Goal: Task Accomplishment & Management: Complete application form

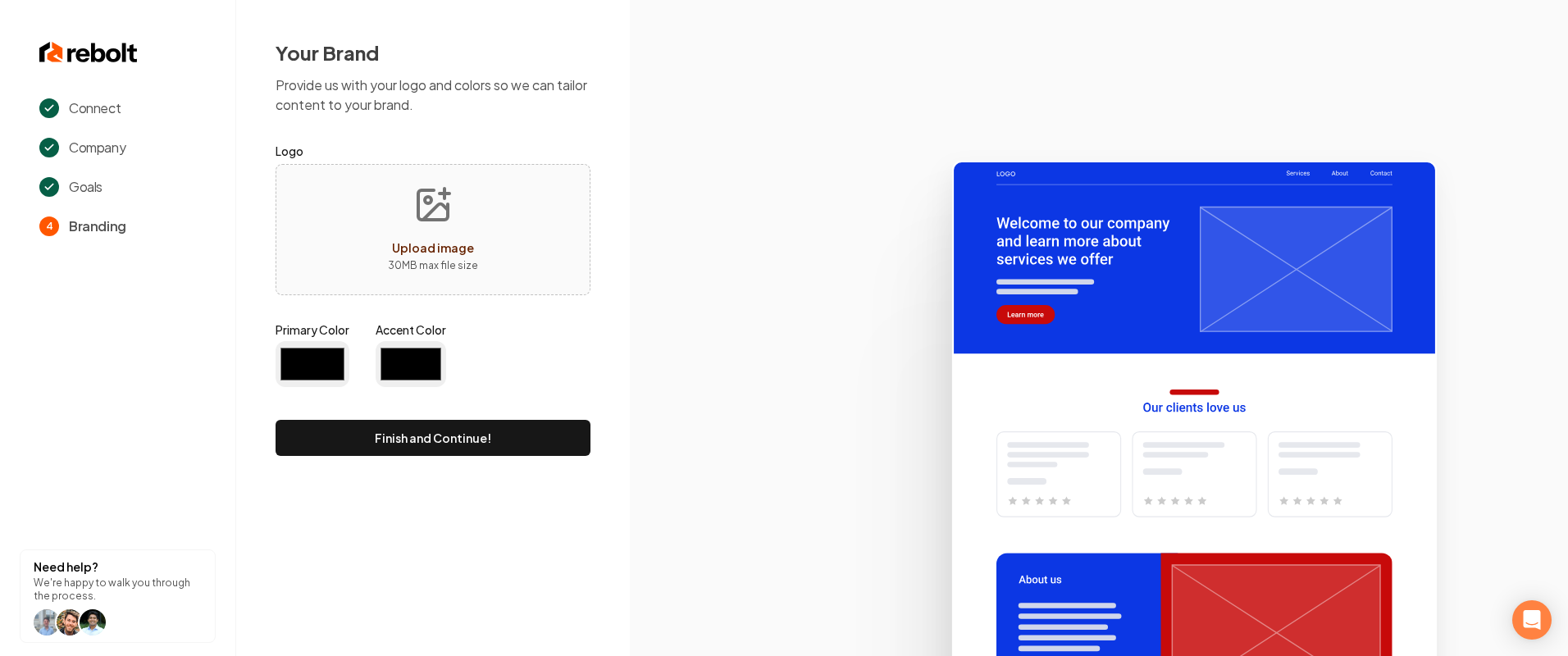
type input "#0c37e4"
type input "#c70a0a"
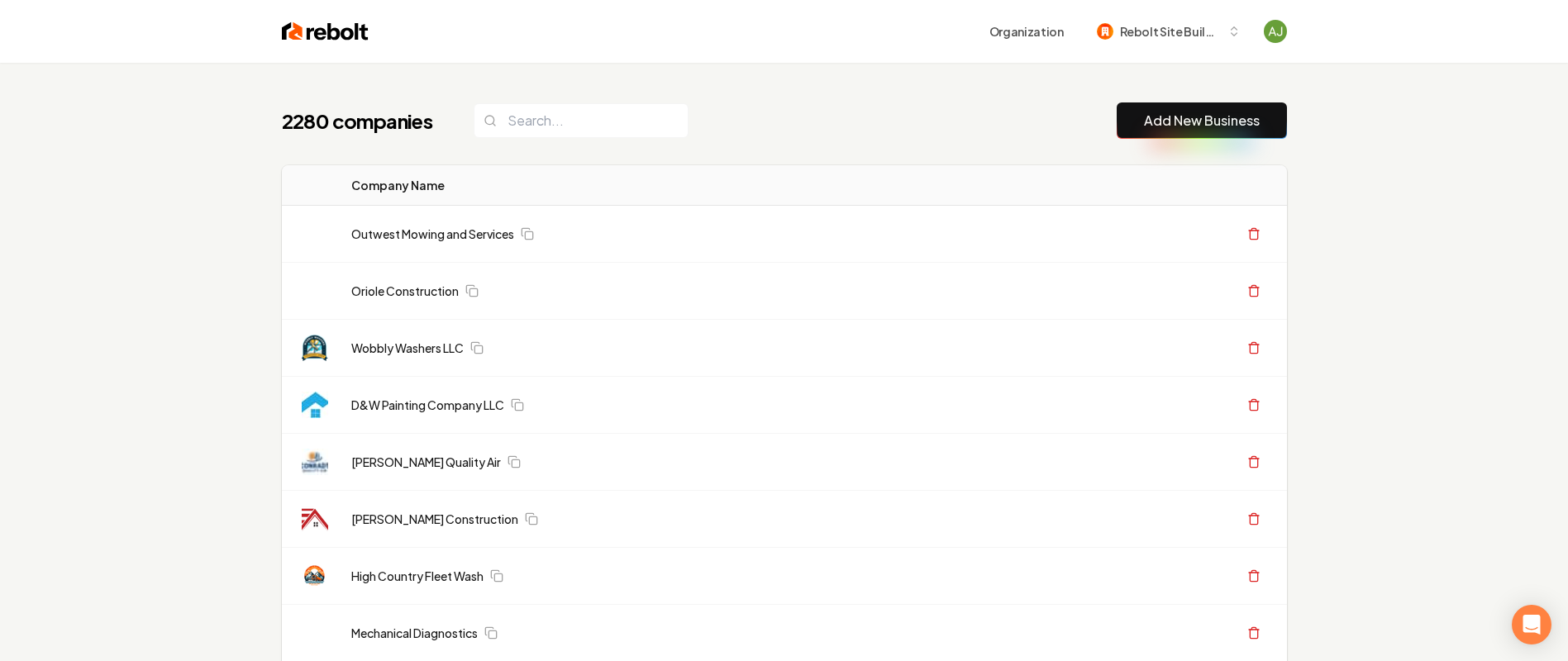
click at [1181, 126] on link "Add New Business" at bounding box center [1201, 120] width 115 height 19
click at [580, 122] on input "search" at bounding box center [581, 121] width 215 height 35
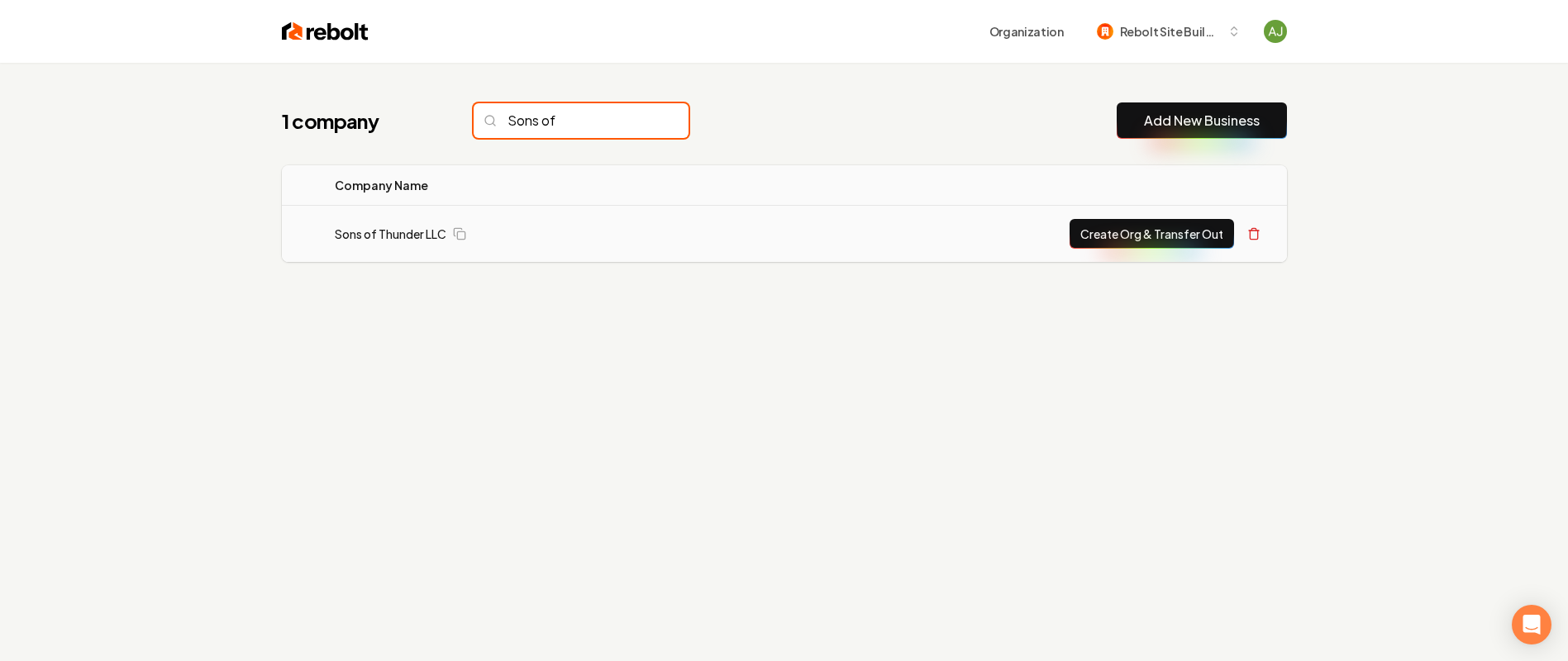
type input "Sons of"
click at [1167, 242] on button "Create Org & Transfer Out" at bounding box center [1152, 234] width 164 height 30
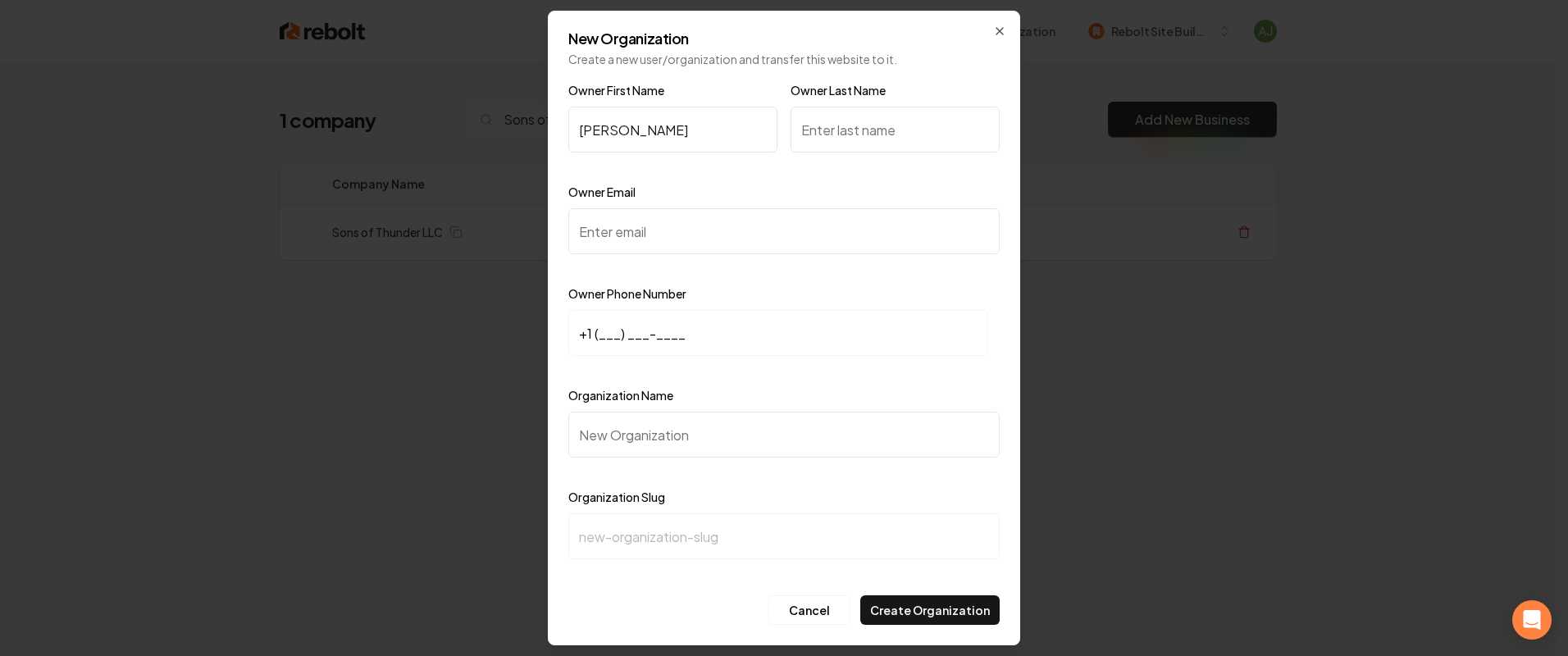
type input "Jim"
click at [920, 148] on input "Owner Last Name" at bounding box center [895, 129] width 209 height 46
type input "Wilson"
click at [657, 255] on div "Owner Email" at bounding box center [784, 230] width 431 height 95
click at [654, 247] on input "Owner Email" at bounding box center [784, 231] width 431 height 46
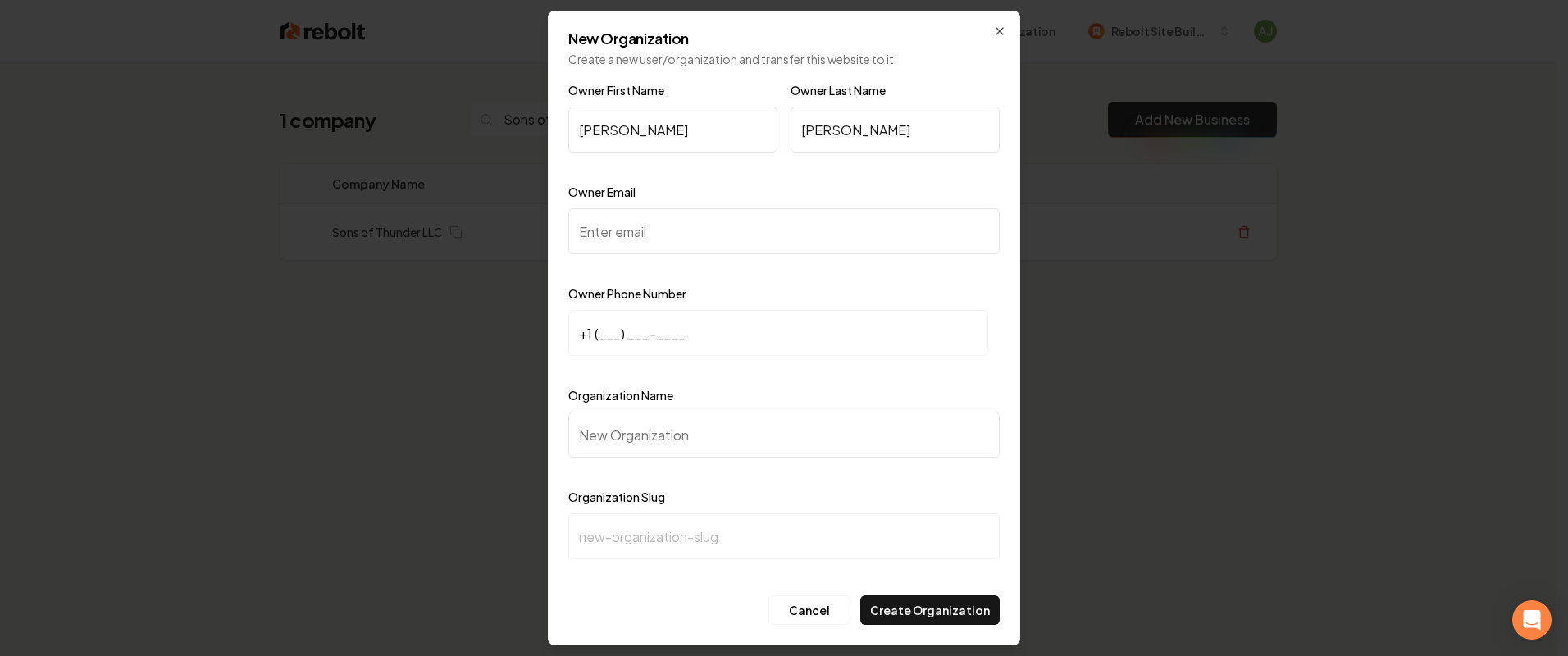
paste input "jim@sonsofthunder.biz"
type input "jim@sonsofthunder.biz"
click at [691, 326] on input "+1 (___) ___-____" at bounding box center [779, 333] width 419 height 46
paste input "573) 286-4333"
type input "+1 (573) 286-4333"
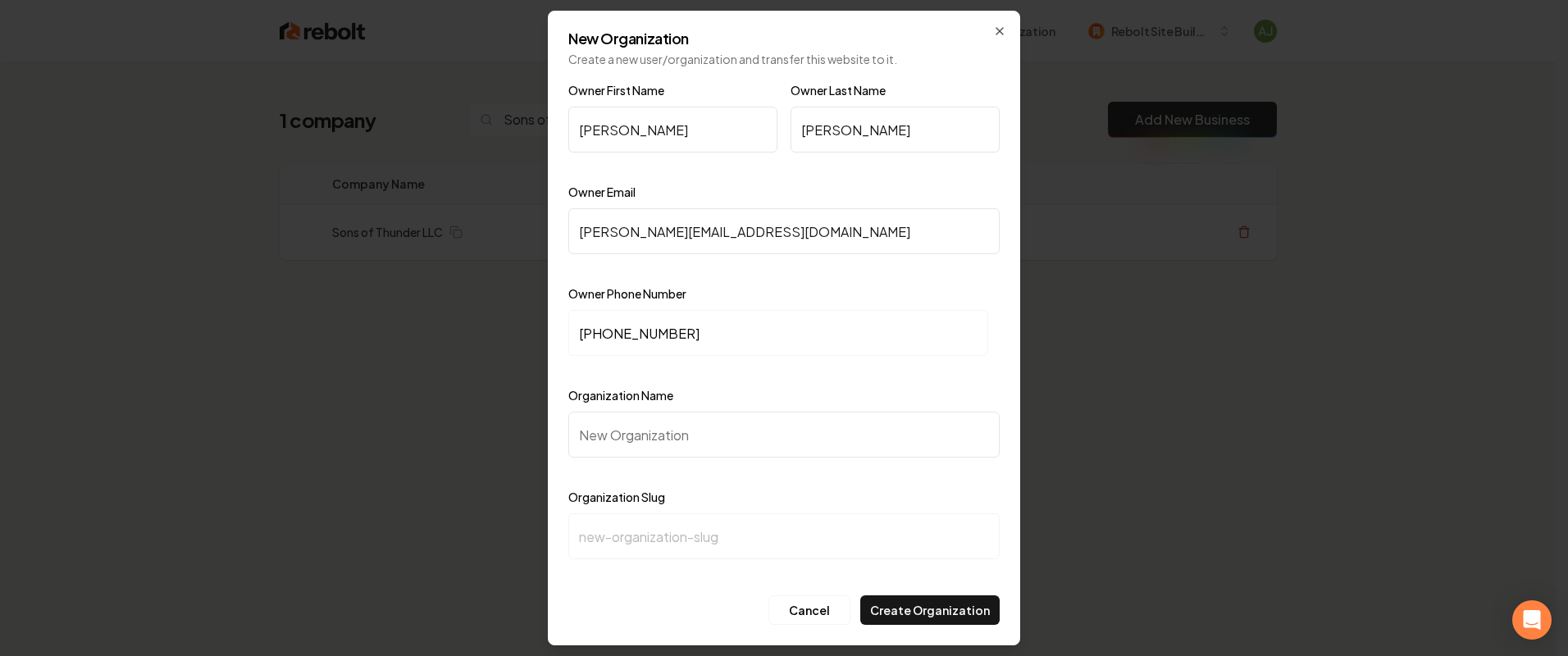
click at [626, 421] on input "Organization Name" at bounding box center [784, 435] width 431 height 46
paste input "Sons of Thunder LLC"
type input "Sons of Thunder LLC"
type input "sons-of-thunder-llc"
type input "Sons of Thunder LLC"
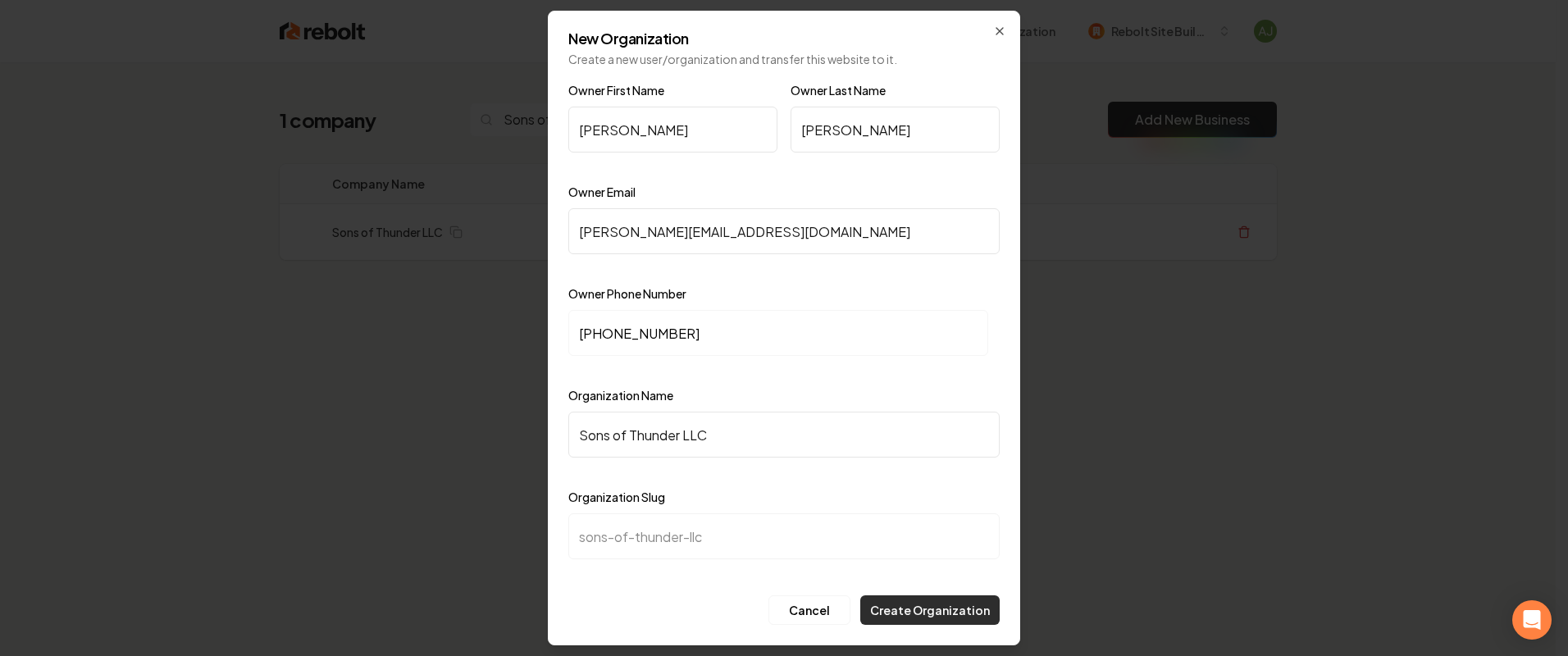
click at [921, 624] on button "Create Organization" at bounding box center [930, 610] width 139 height 29
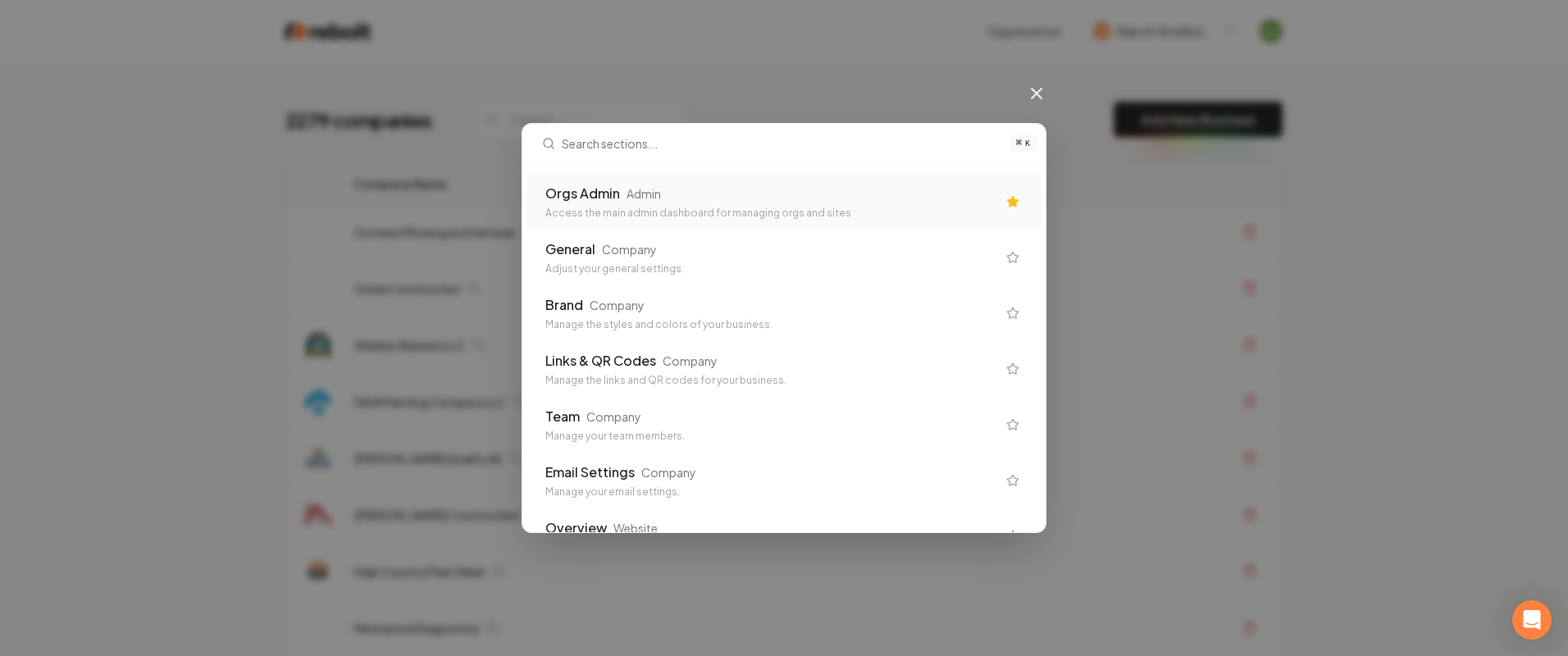
click at [686, 225] on div "Orgs Admin Admin Access the main admin dashboard for managing orgs and sites" at bounding box center [784, 202] width 517 height 56
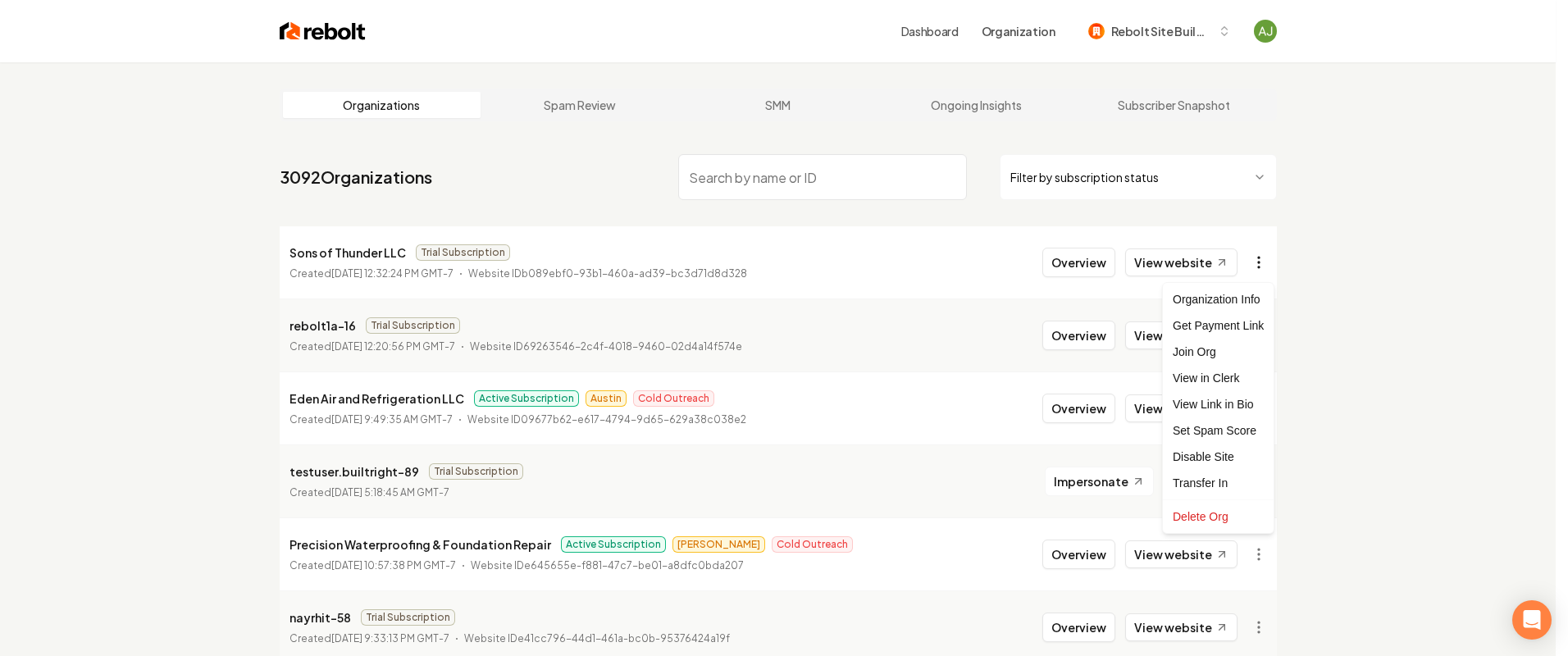
click at [1264, 264] on html "Dashboard Organization Rebolt Site Builder Organizations Spam Review SMM Ongoin…" at bounding box center [784, 328] width 1568 height 656
click at [1229, 322] on div "Get Payment Link" at bounding box center [1218, 325] width 104 height 27
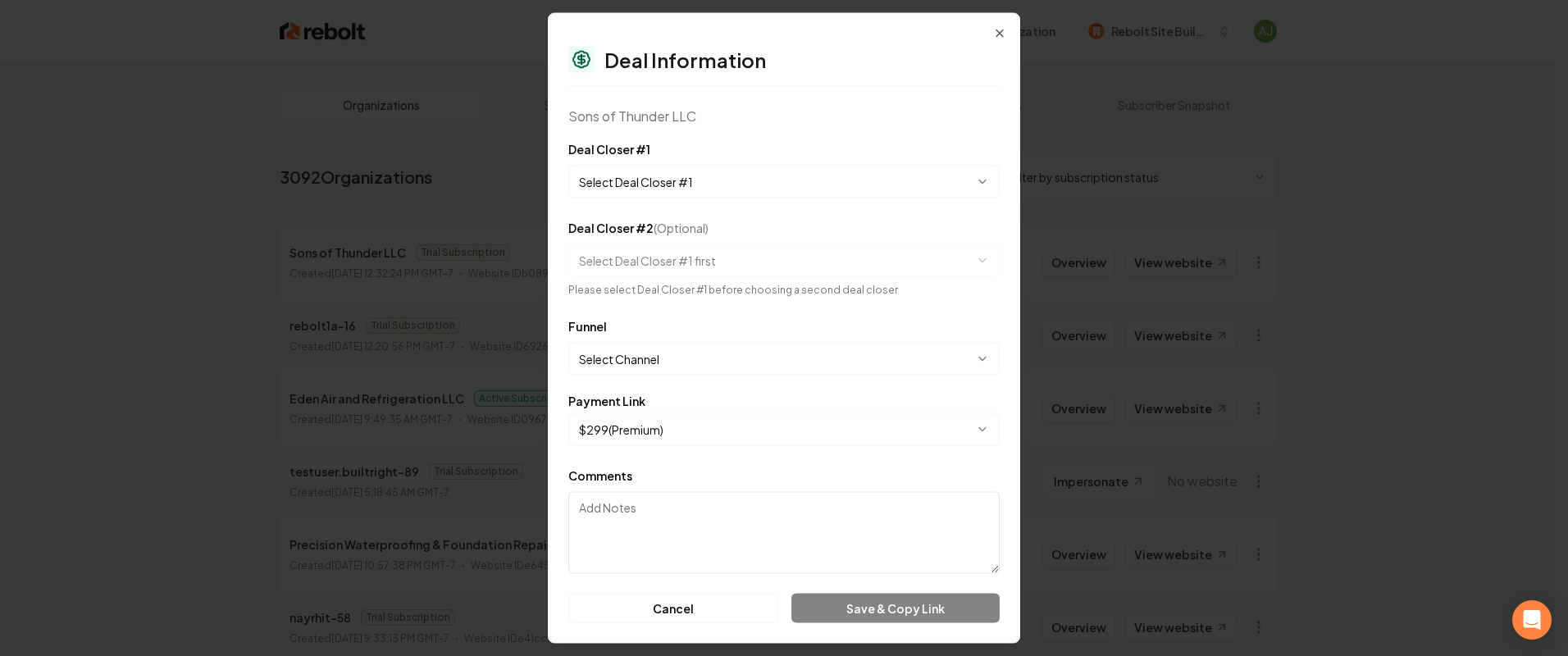
click at [676, 179] on body "Dashboard Organization Rebolt Site Builder Organizations Spam Review SMM Ongoin…" at bounding box center [778, 328] width 1556 height 656
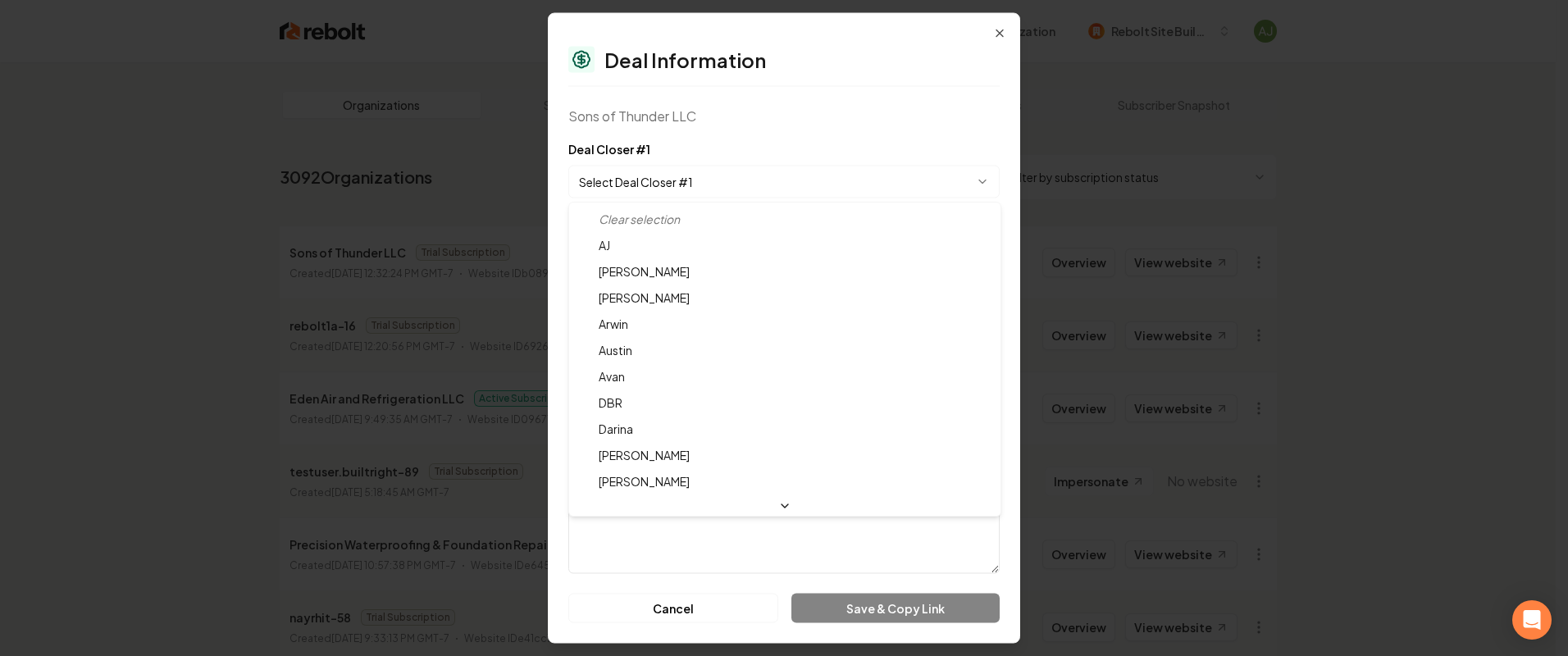
select select "**********"
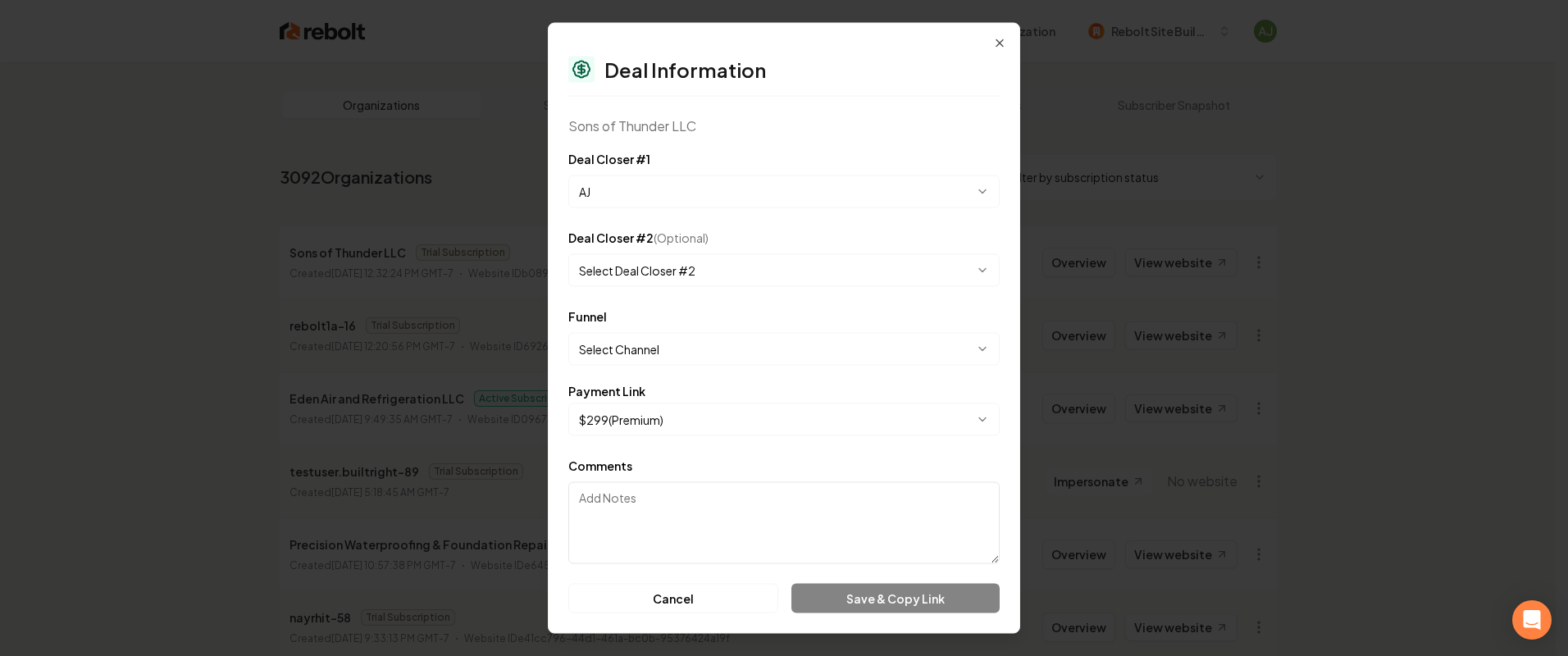
click at [645, 344] on body "Dashboard Organization Rebolt Site Builder Organizations Spam Review SMM Ongoin…" at bounding box center [778, 328] width 1556 height 656
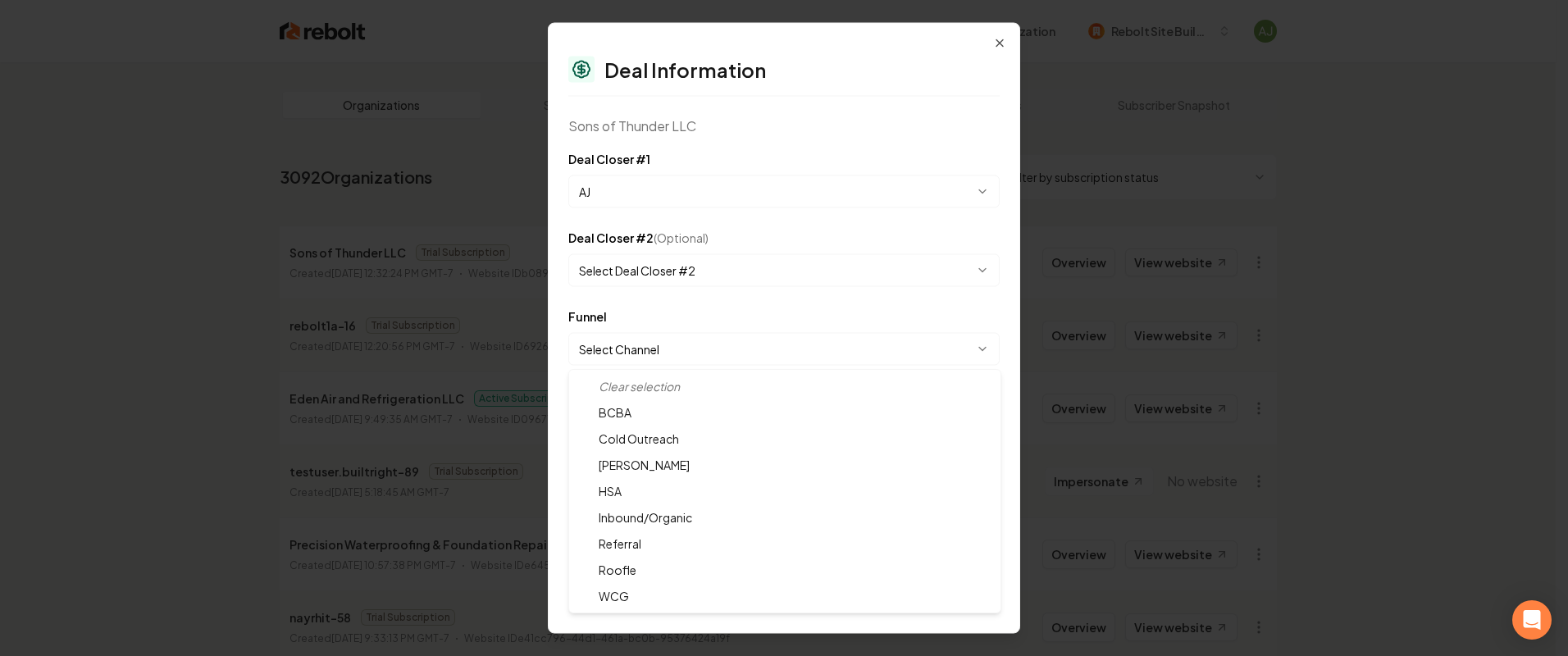
select select "**********"
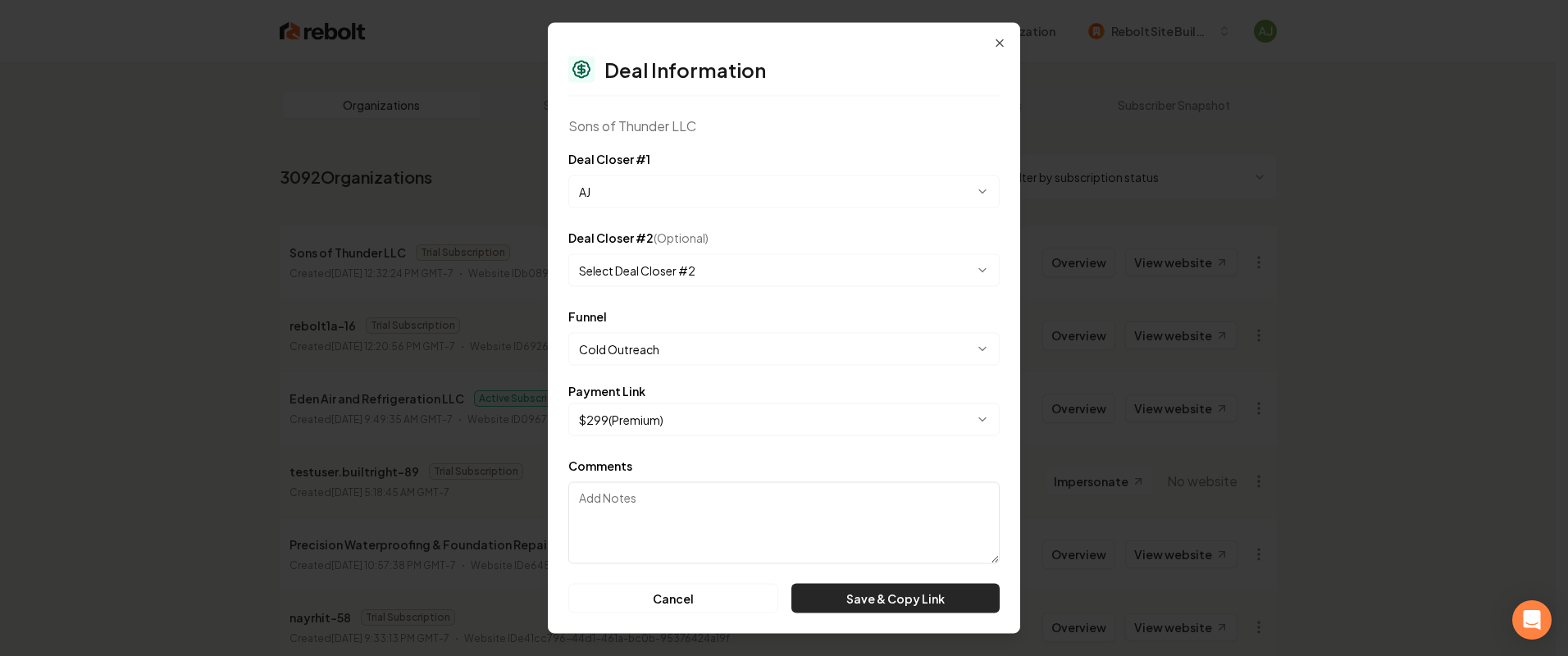
click at [905, 602] on button "Save & Copy Link" at bounding box center [895, 599] width 208 height 29
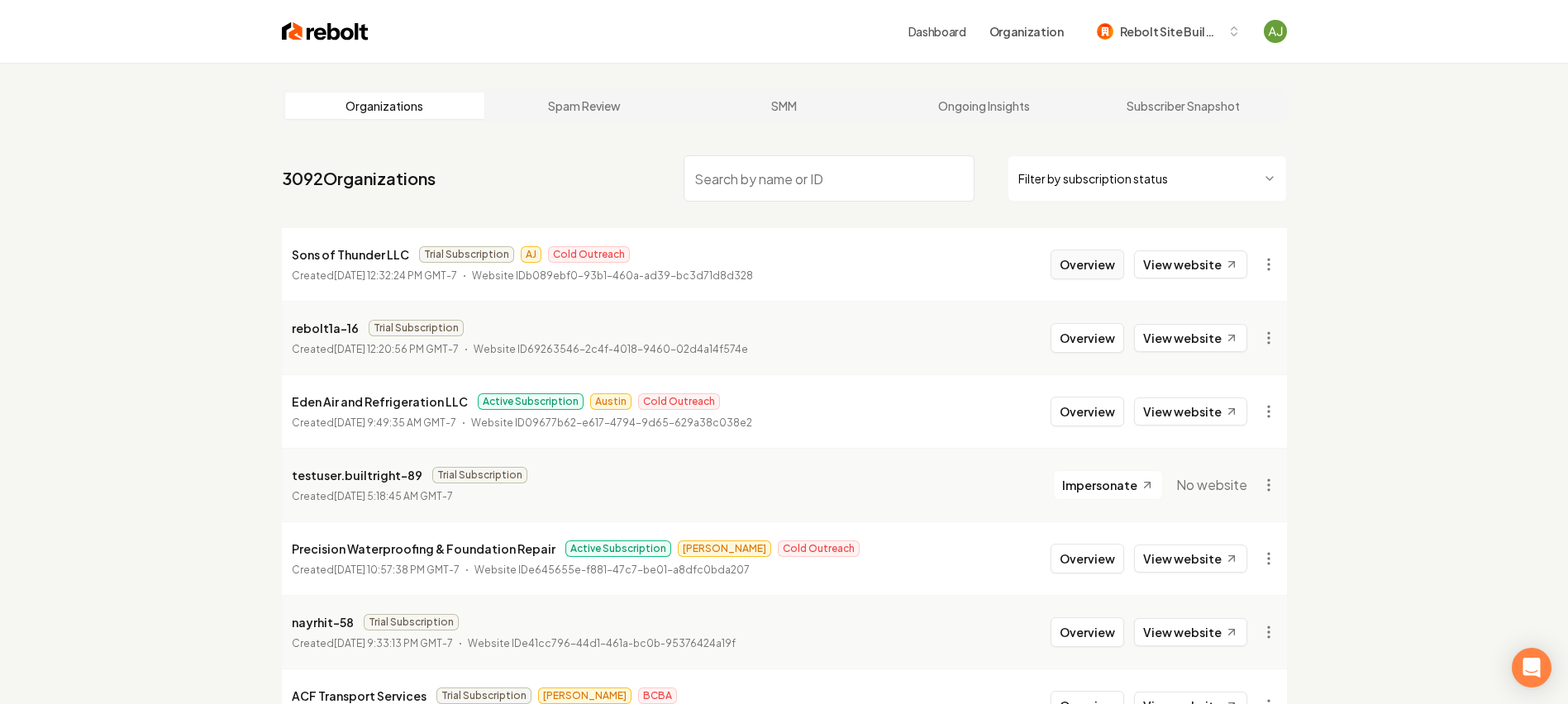
click at [1108, 258] on button "Overview" at bounding box center [1087, 264] width 74 height 30
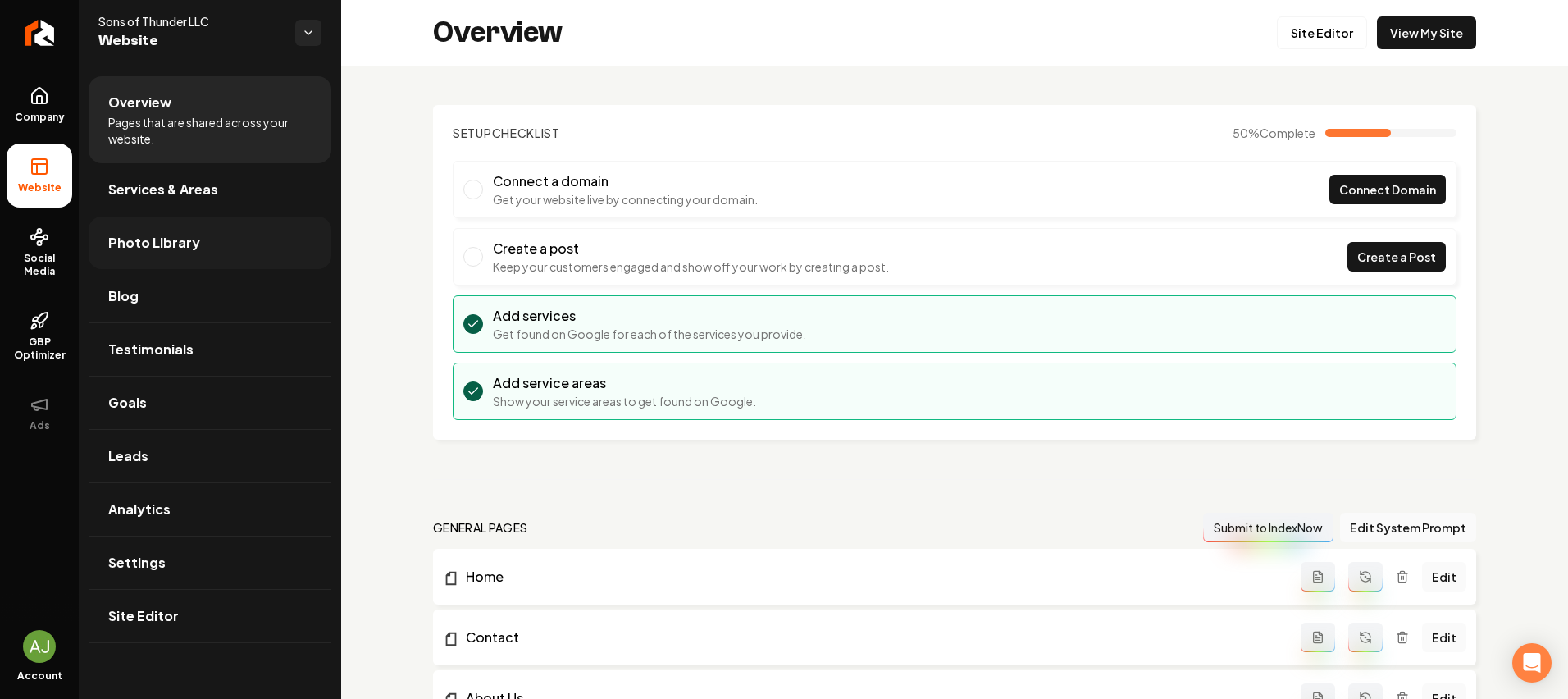
click at [129, 249] on span "Photo Library" at bounding box center [154, 242] width 92 height 19
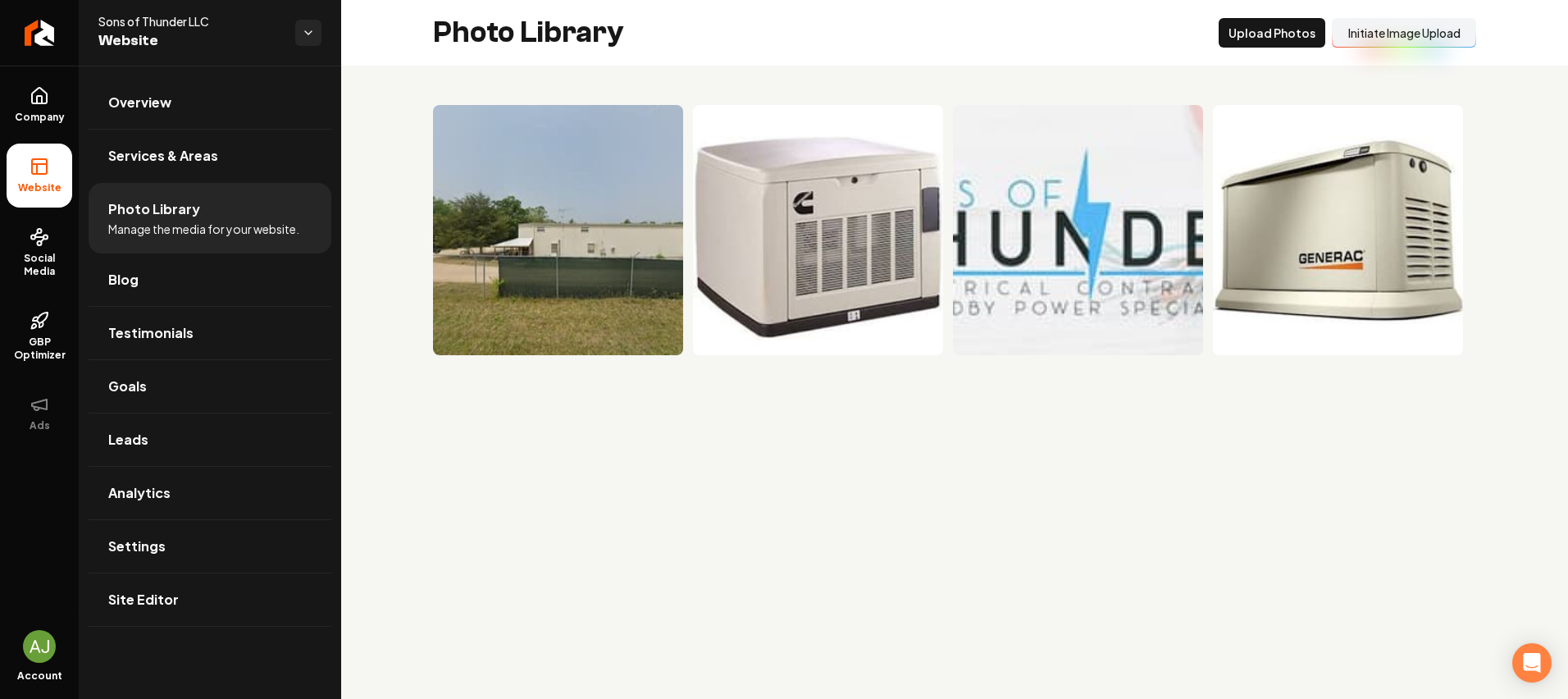
click at [1405, 34] on button "Initiate Image Upload" at bounding box center [1404, 33] width 145 height 29
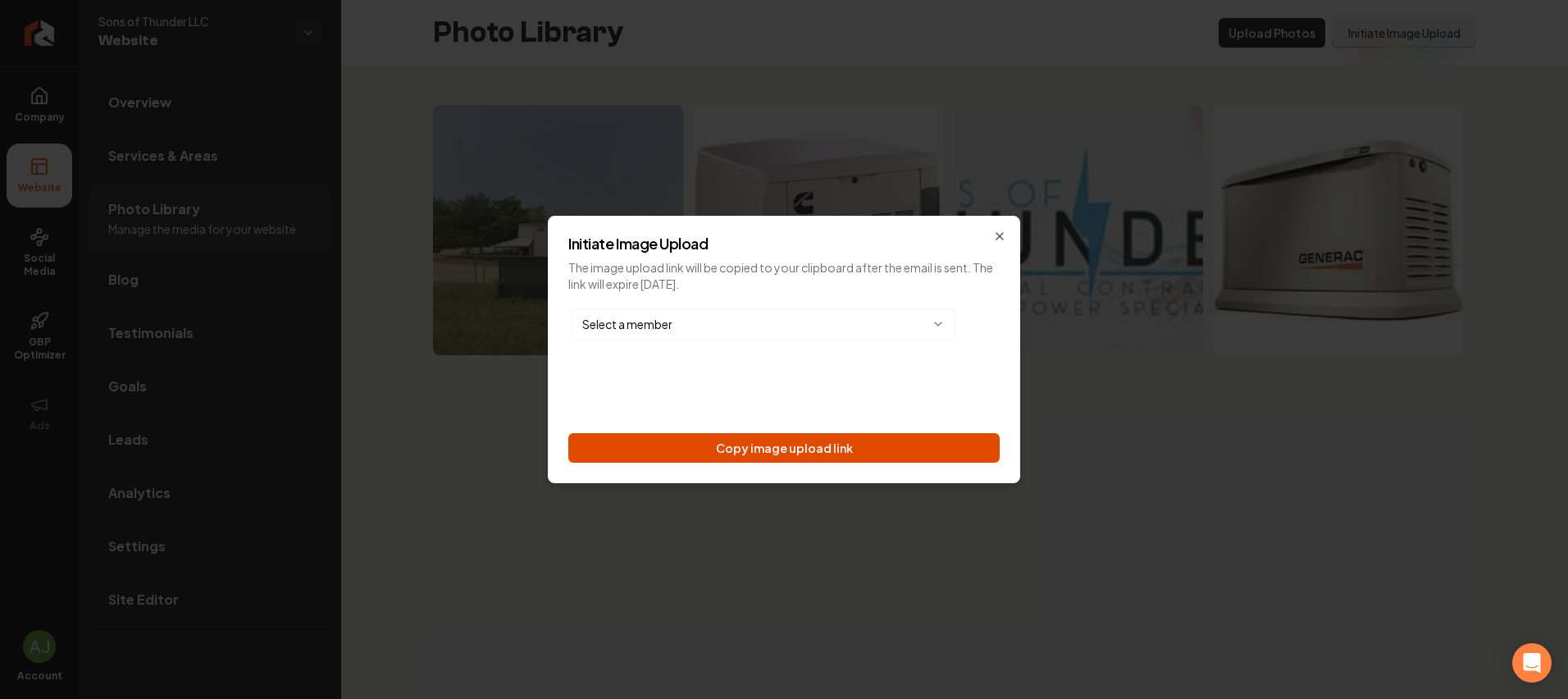
click at [773, 435] on button "Copy image upload link" at bounding box center [784, 448] width 431 height 29
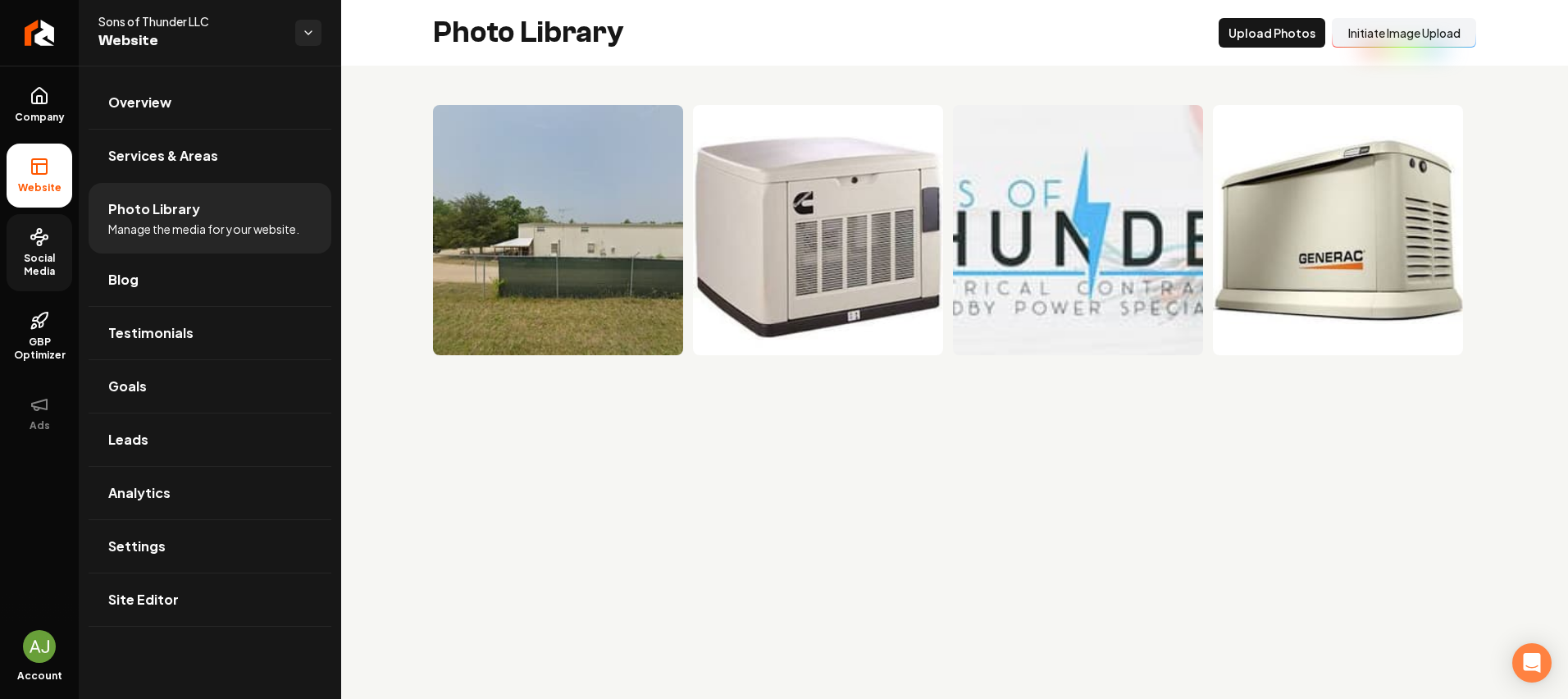
click at [28, 257] on span "Social Media" at bounding box center [39, 265] width 66 height 27
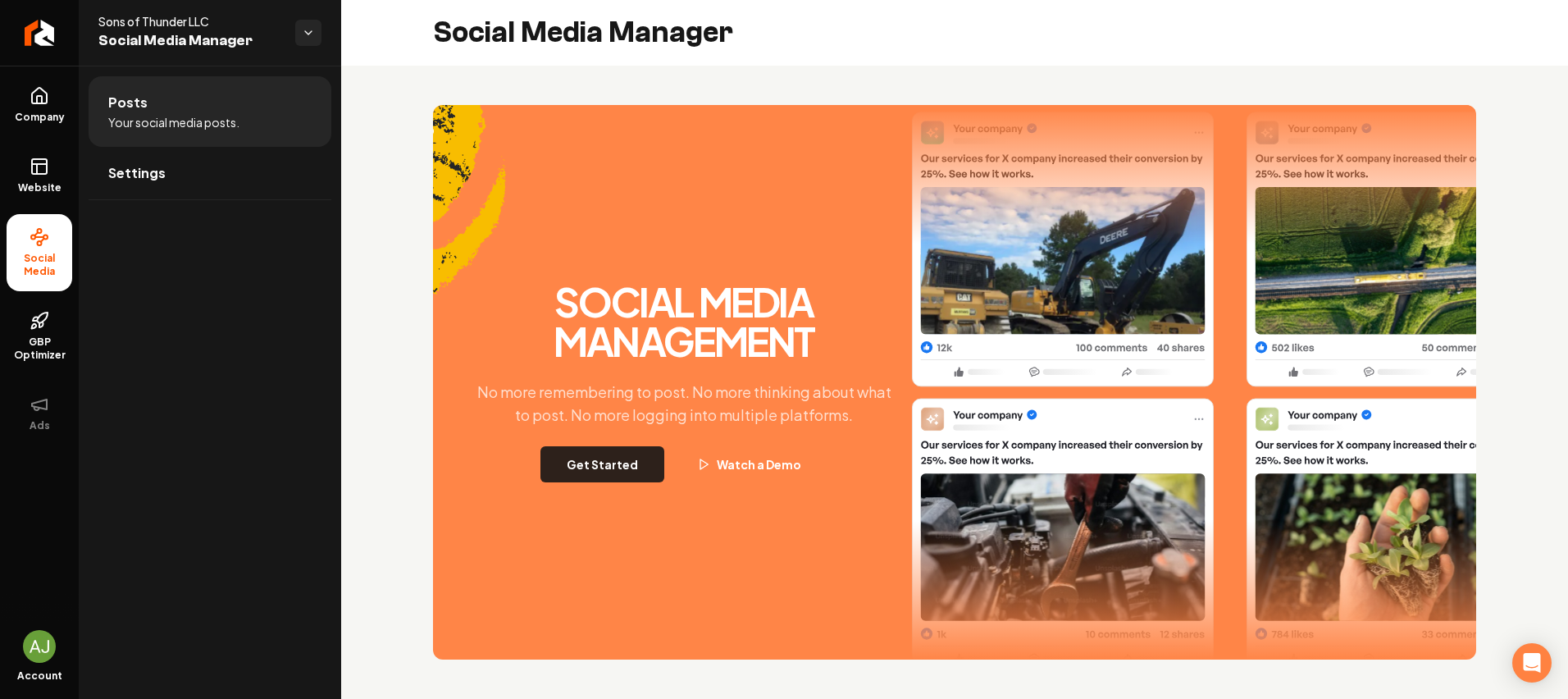
click at [543, 464] on div "Social Media Management No more remembering to post. No more thinking about wha…" at bounding box center [684, 382] width 443 height 200
click at [565, 468] on button "Get Started" at bounding box center [602, 464] width 124 height 36
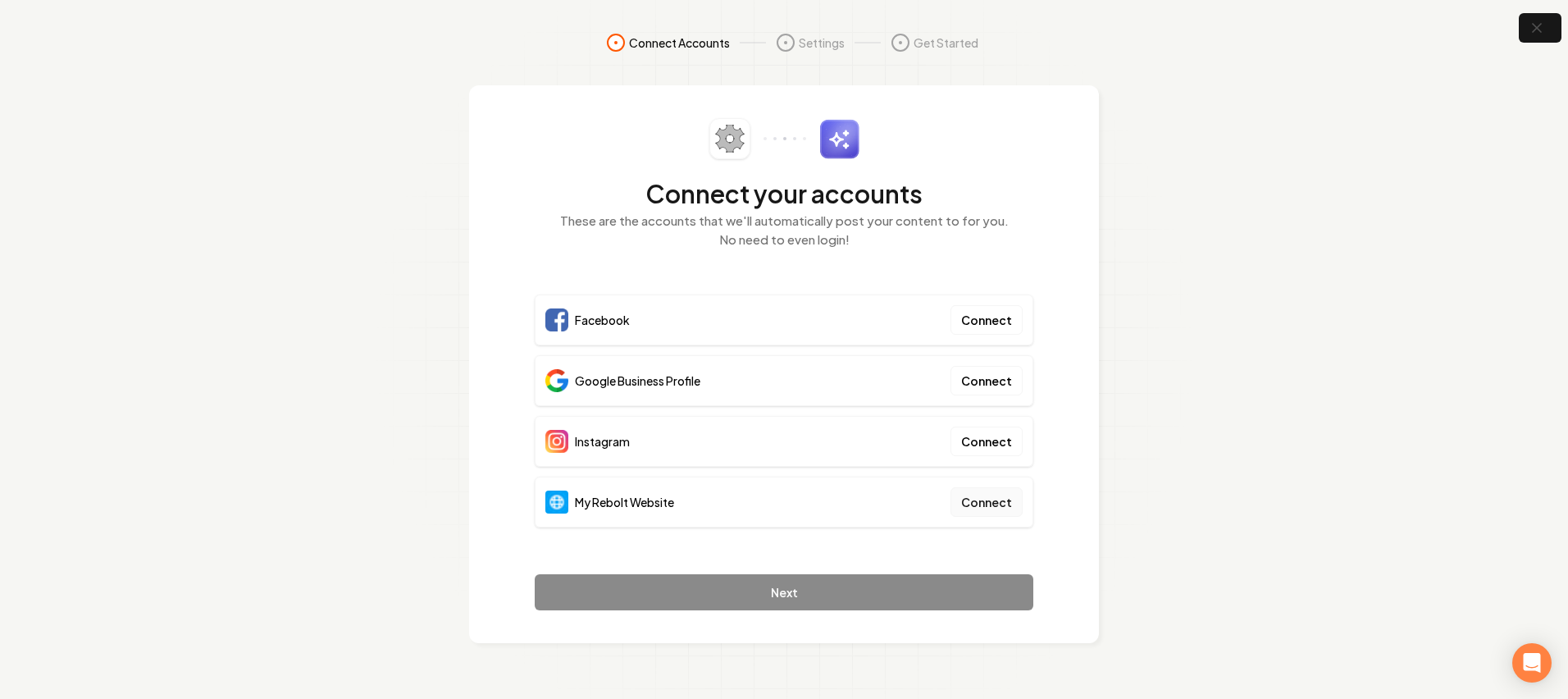
click at [989, 493] on button "Connect" at bounding box center [986, 502] width 72 height 29
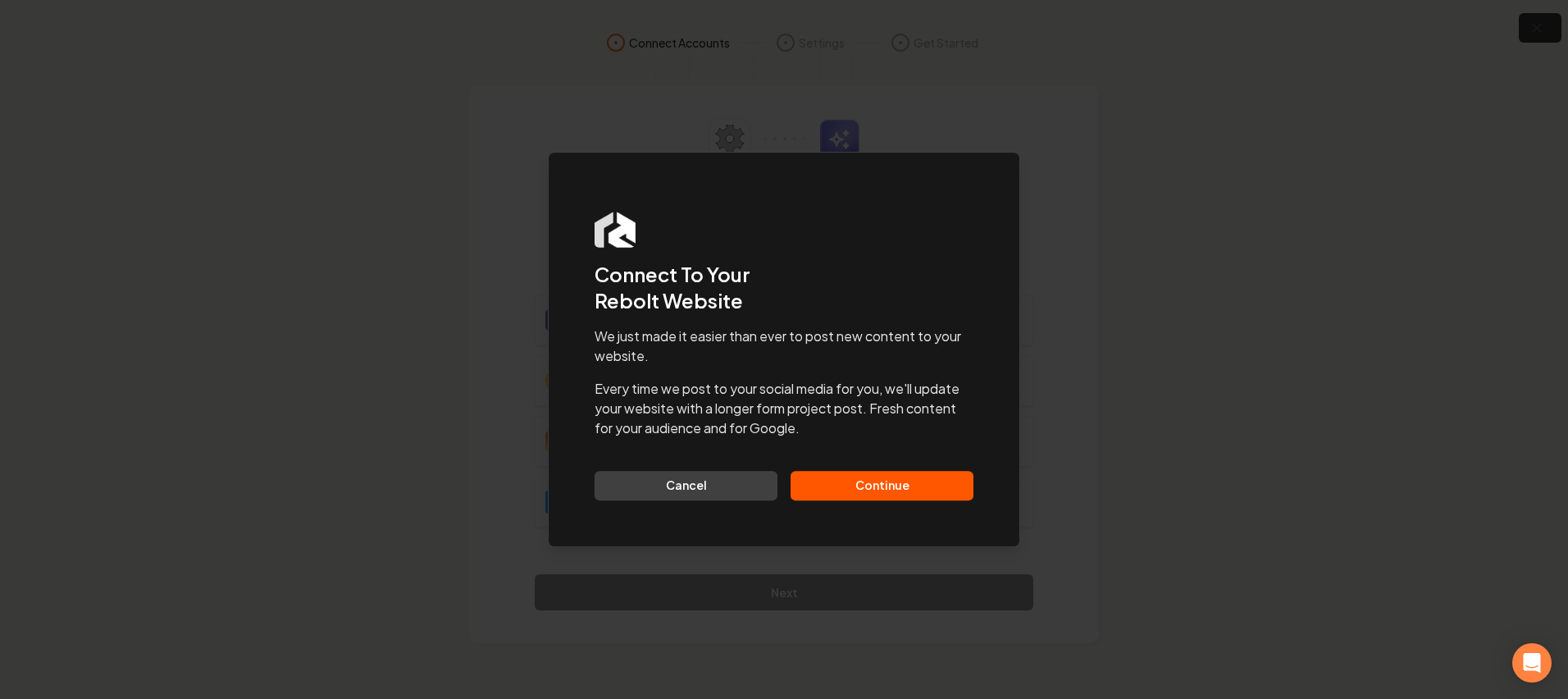
click at [881, 486] on button "Continue" at bounding box center [882, 486] width 183 height 29
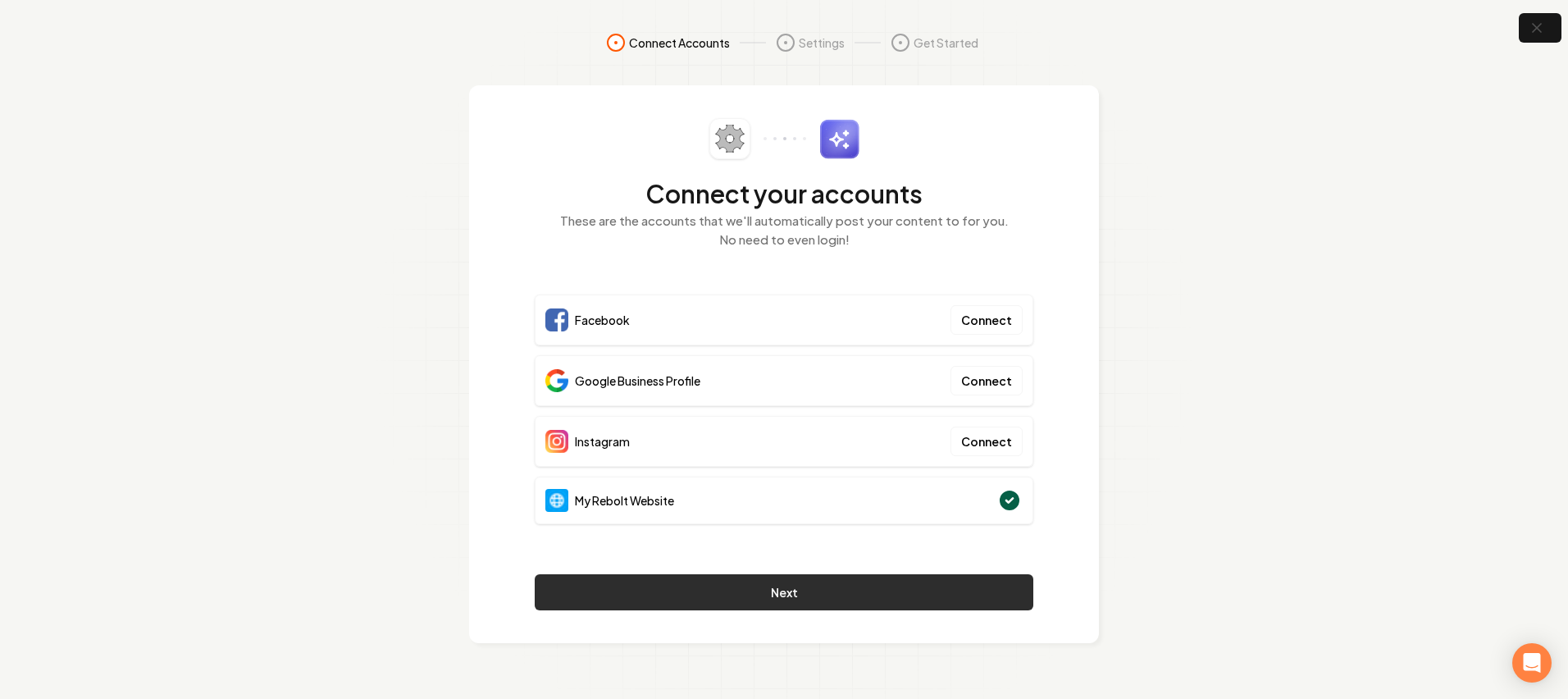
click at [899, 584] on button "Next" at bounding box center [784, 592] width 498 height 36
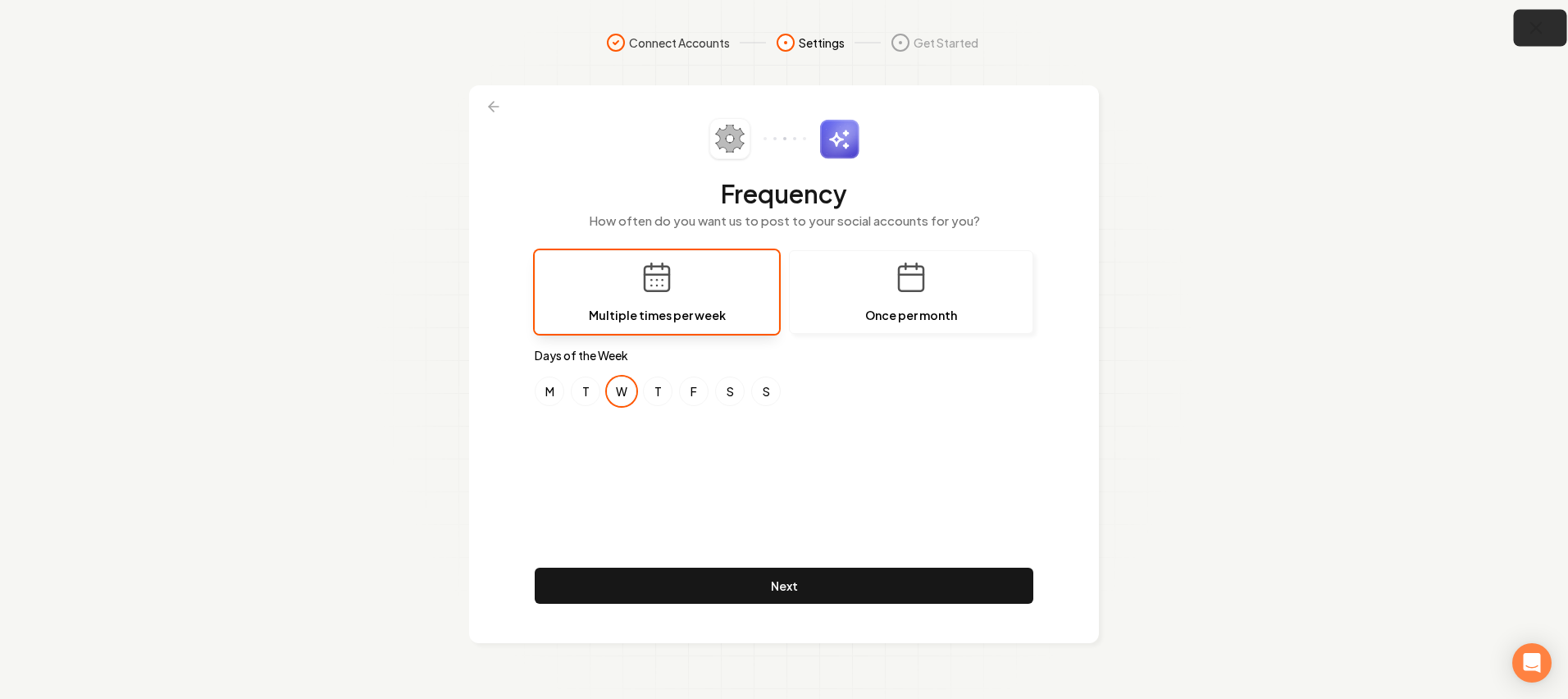
click at [1530, 21] on icon "button" at bounding box center [1536, 28] width 20 height 20
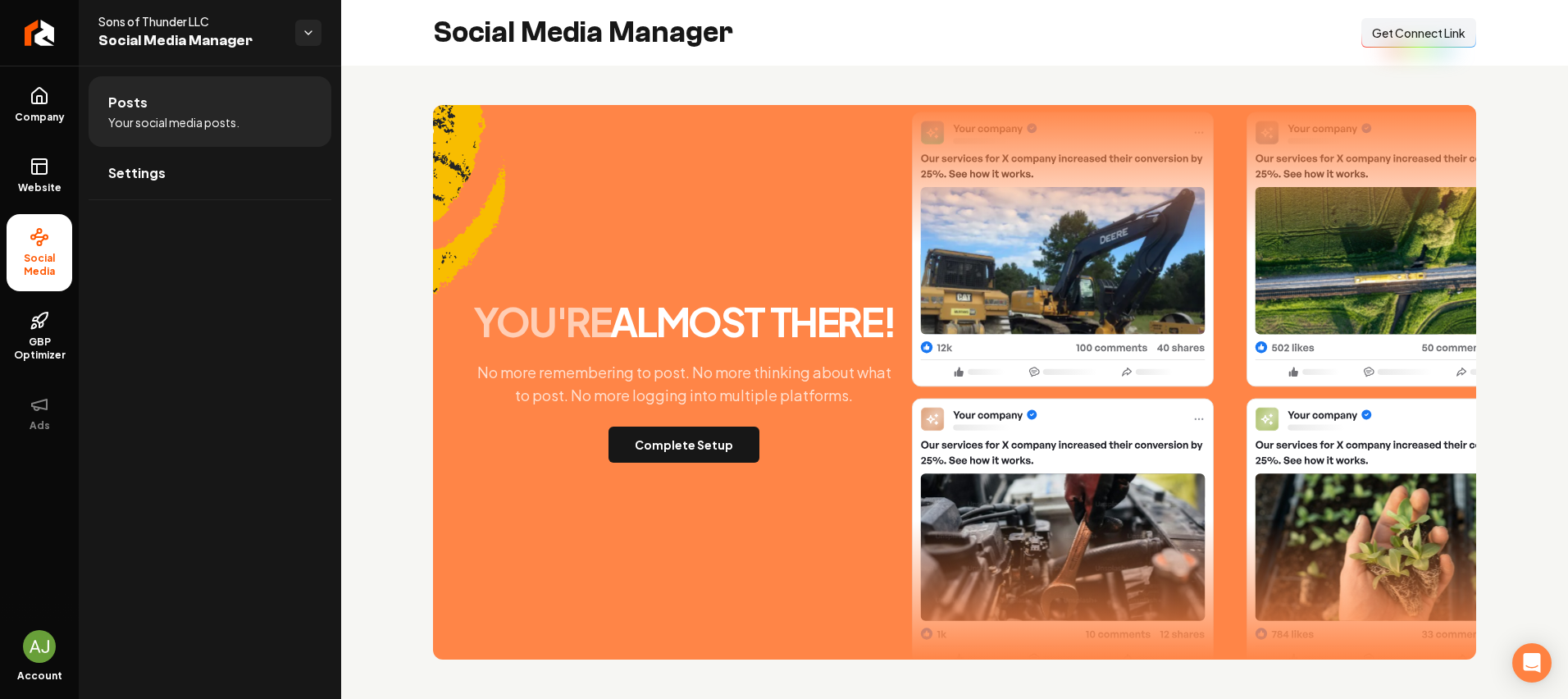
click at [1435, 35] on span "Get Connect Link" at bounding box center [1419, 33] width 93 height 16
click at [35, 175] on icon at bounding box center [38, 166] width 19 height 19
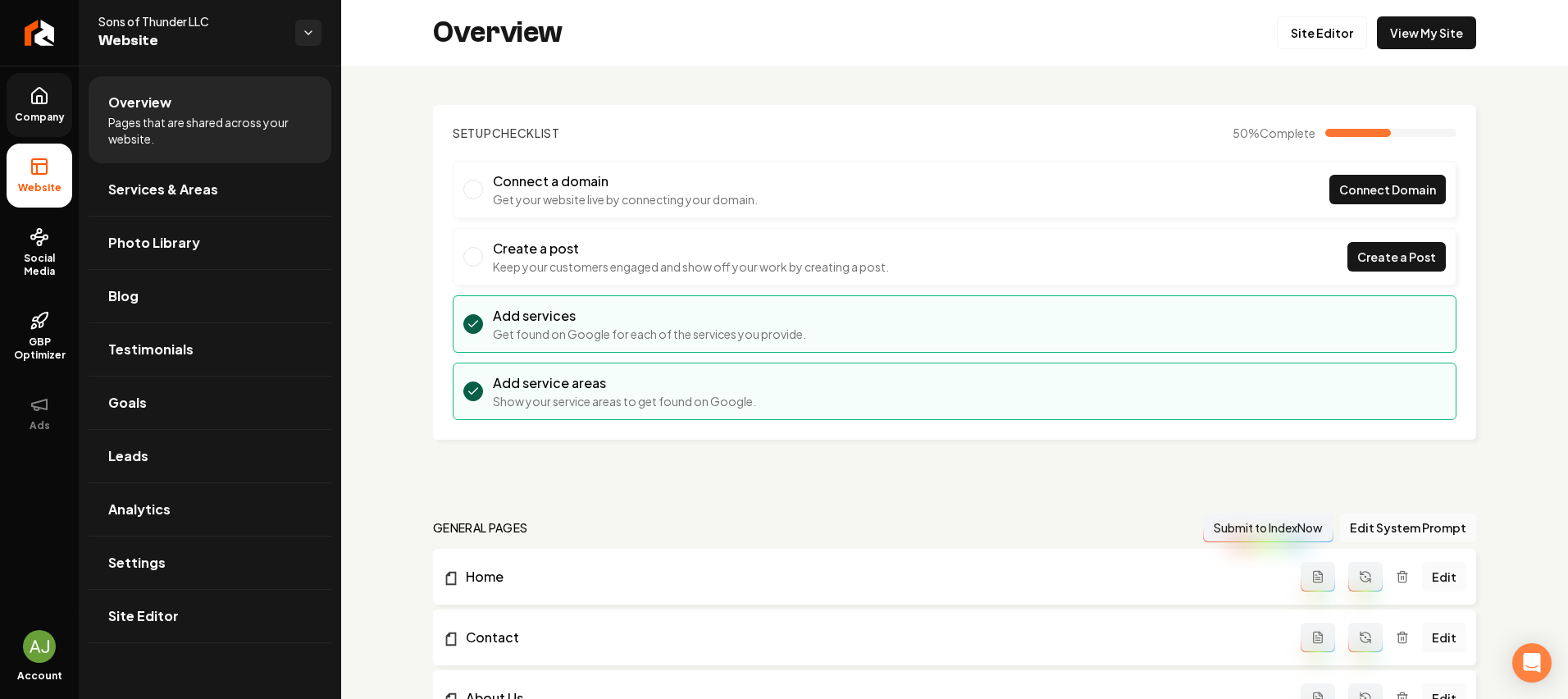
click at [27, 111] on span "Company" at bounding box center [39, 117] width 63 height 13
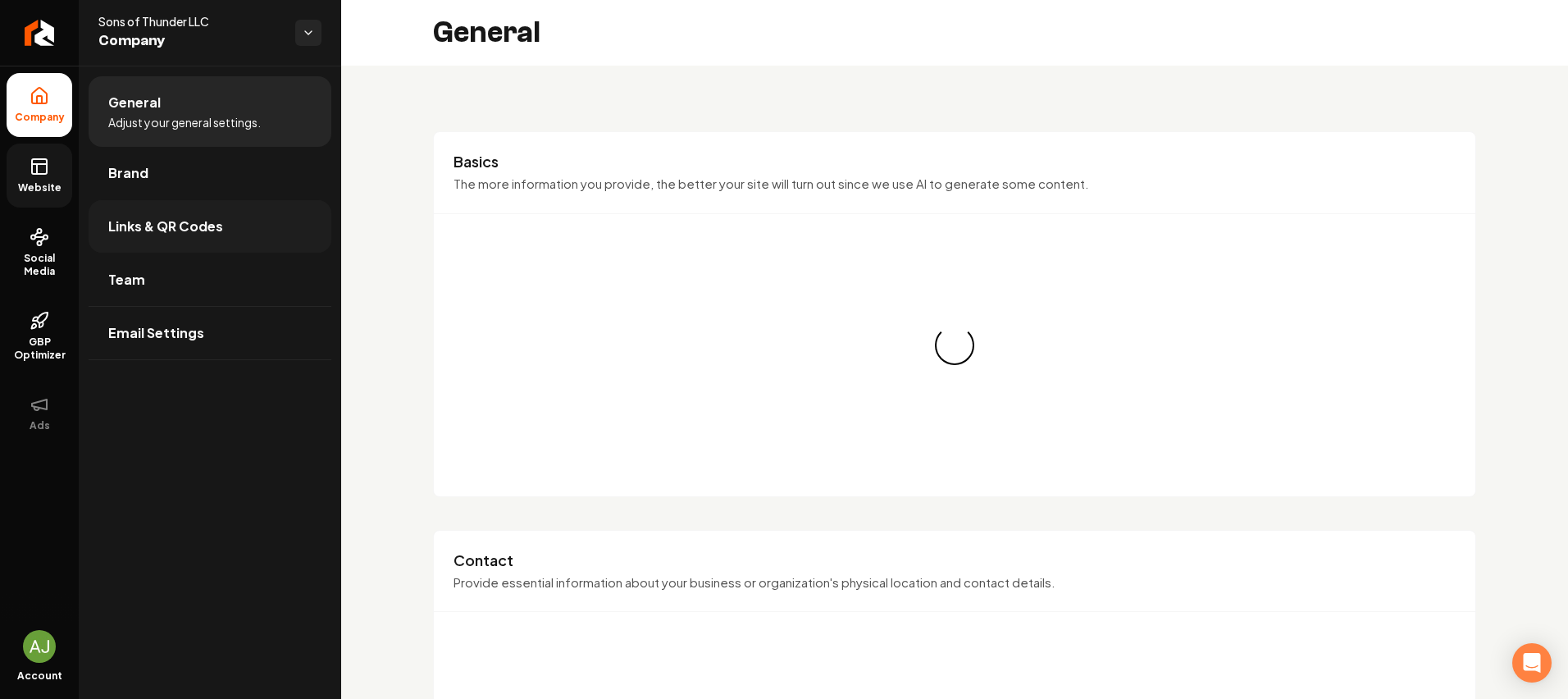
click at [177, 225] on span "Links & QR Codes" at bounding box center [165, 225] width 114 height 19
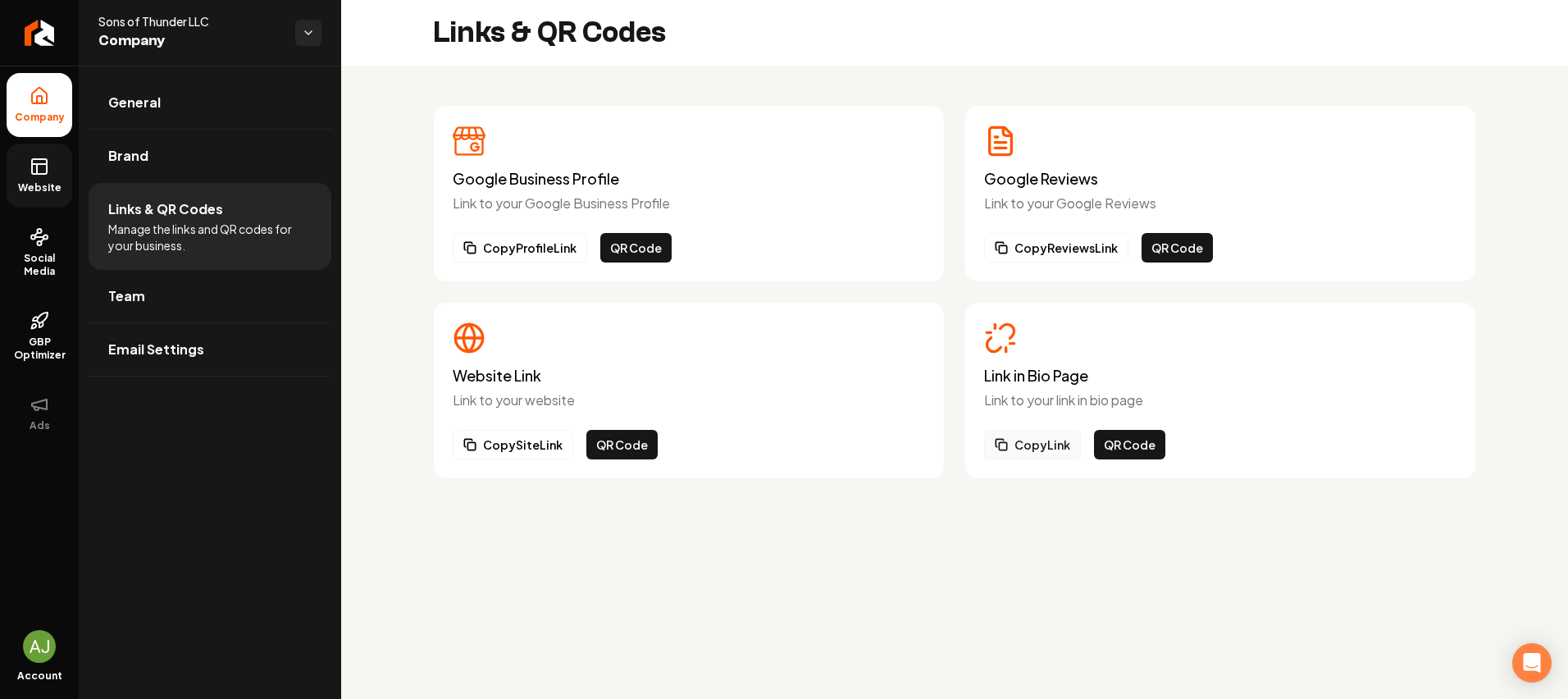
click at [1044, 446] on button "Copy Link" at bounding box center [1033, 444] width 97 height 29
click at [46, 120] on span "Company" at bounding box center [39, 117] width 63 height 13
